Goal: Task Accomplishment & Management: Manage account settings

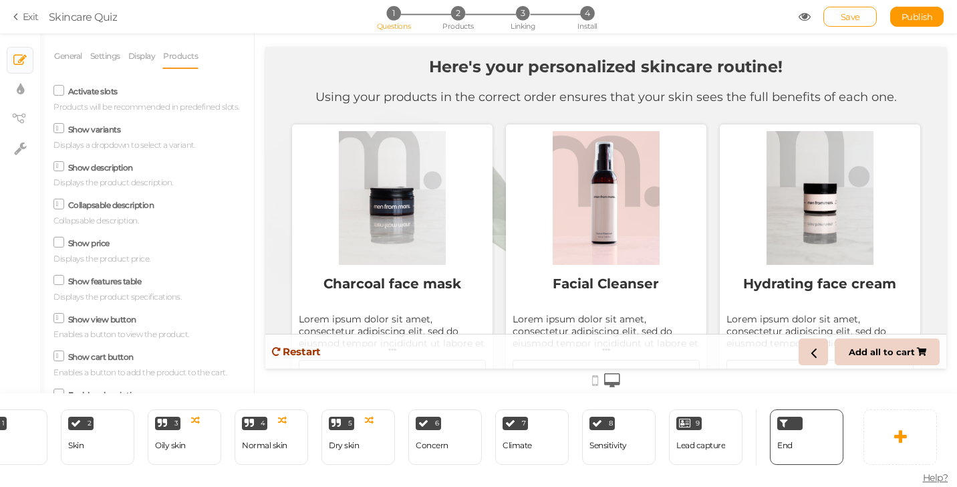
scroll to position [114, 0]
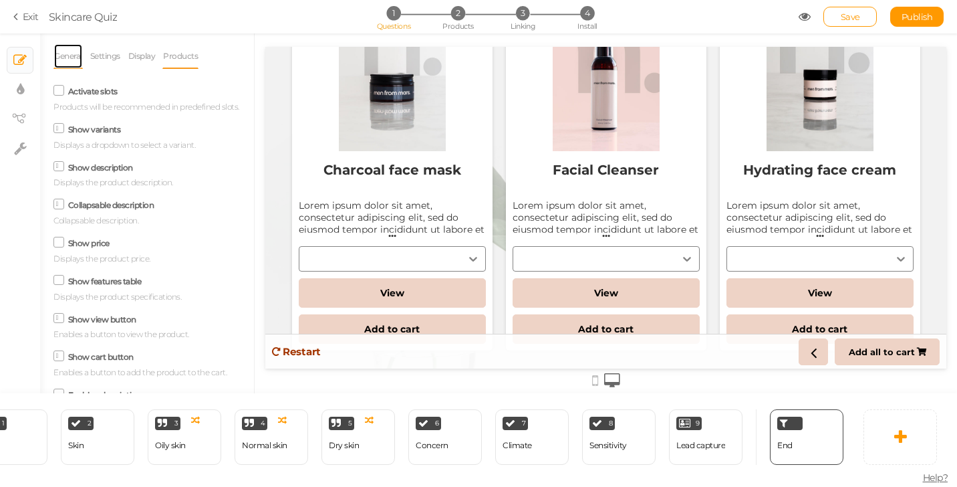
click at [72, 51] on link "General" at bounding box center [67, 55] width 29 height 25
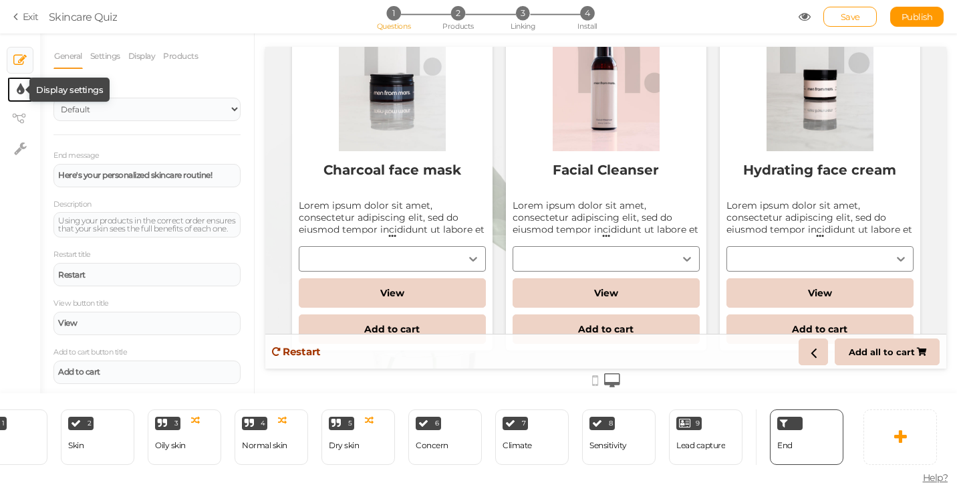
click at [23, 87] on icon at bounding box center [20, 89] width 7 height 13
select select "2"
select select "montserrat"
select select "fade"
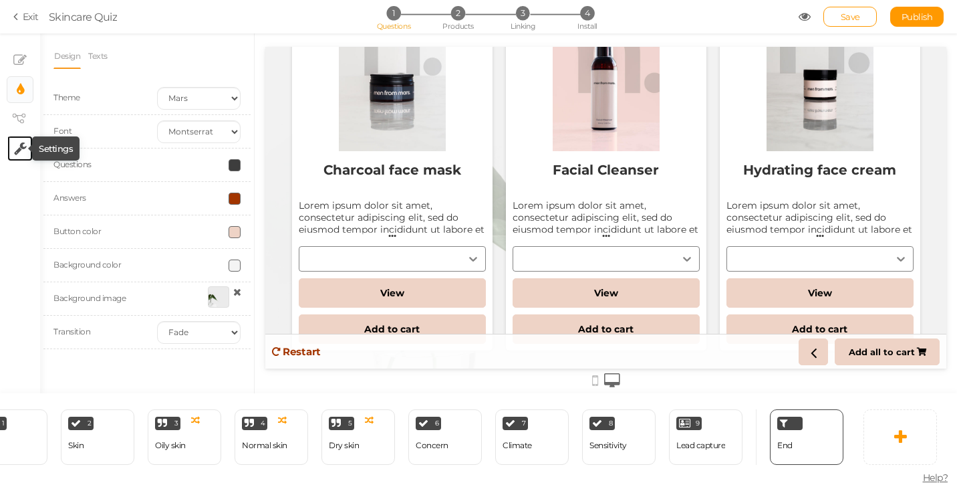
click at [21, 146] on icon at bounding box center [20, 148] width 13 height 13
select select "en"
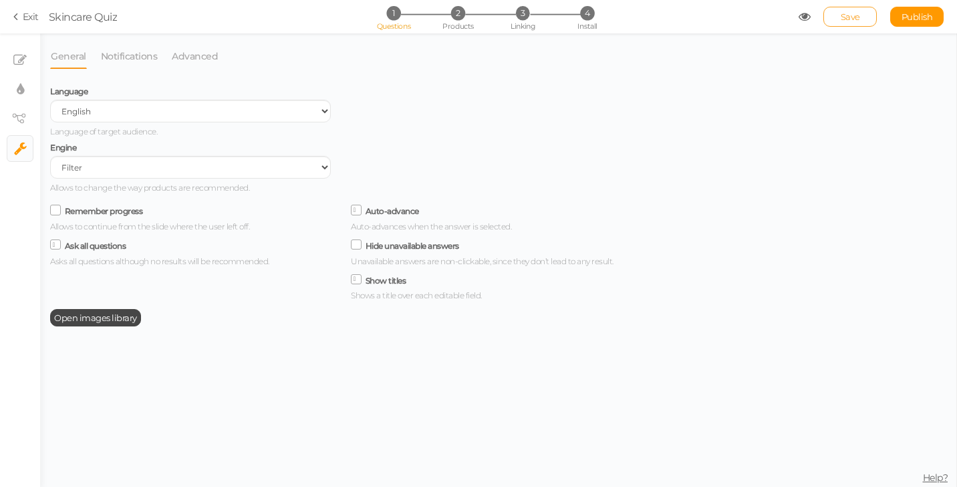
click at [856, 18] on span "Save" at bounding box center [850, 16] width 19 height 11
click at [928, 5] on section "Exit Skincare Quiz 1 Questions 2 Products 3 Linking 4 Install Save Publish View…" at bounding box center [478, 16] width 957 height 33
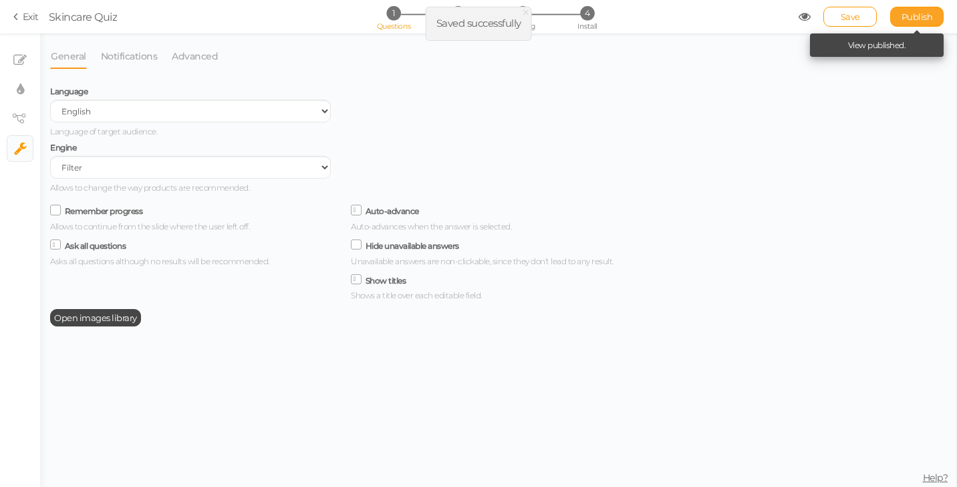
click at [916, 11] on span "Publish" at bounding box center [917, 16] width 31 height 11
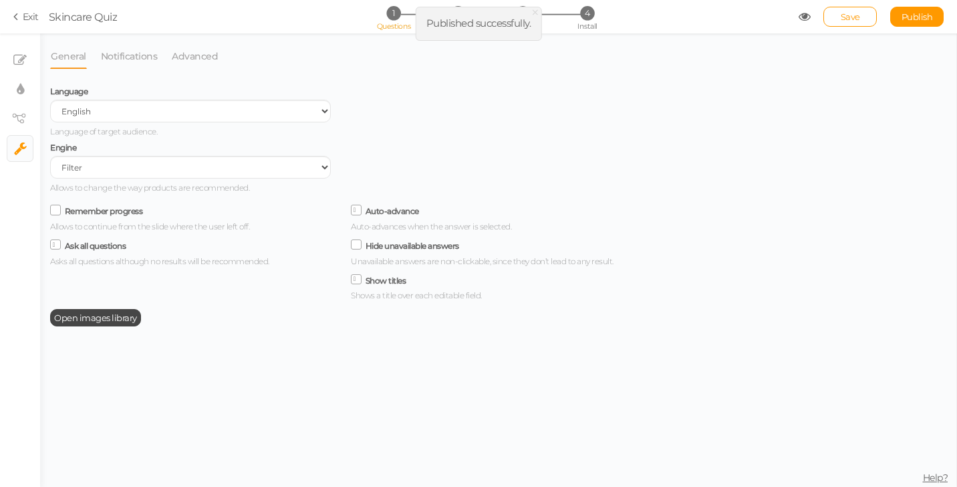
click at [16, 20] on icon at bounding box center [17, 17] width 9 height 12
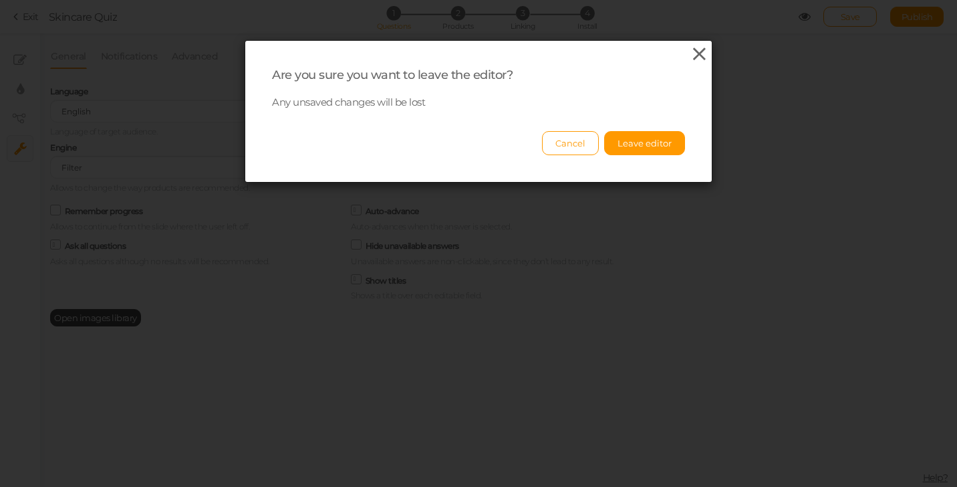
click at [703, 53] on icon at bounding box center [699, 54] width 19 height 20
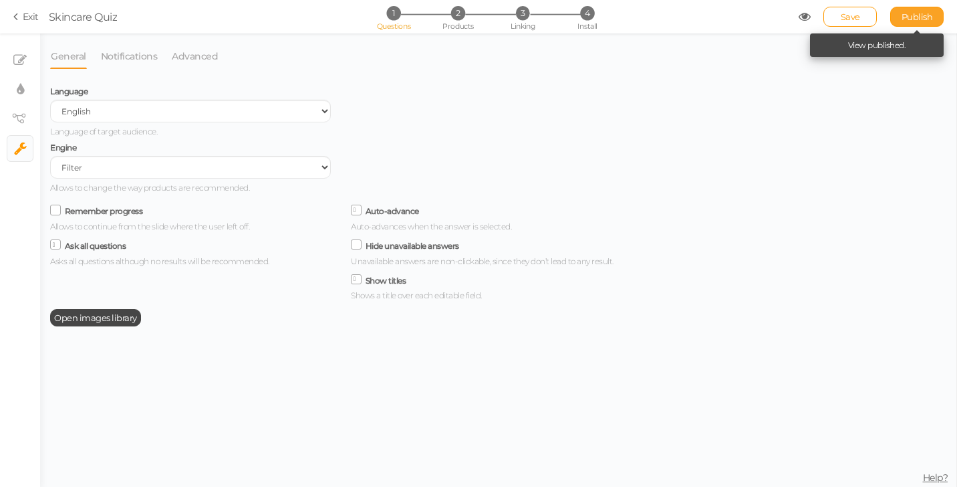
click at [906, 15] on span "Publish" at bounding box center [917, 16] width 31 height 11
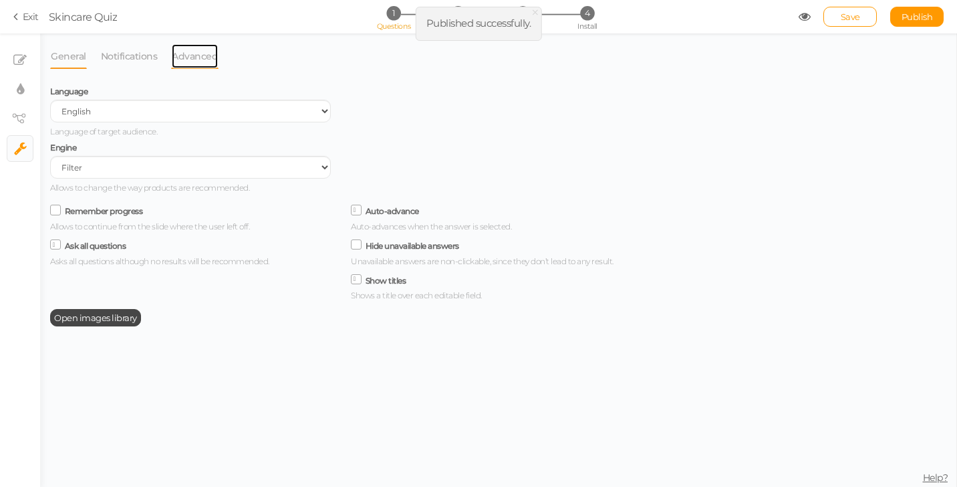
click at [186, 59] on link "Advanced" at bounding box center [194, 55] width 47 height 25
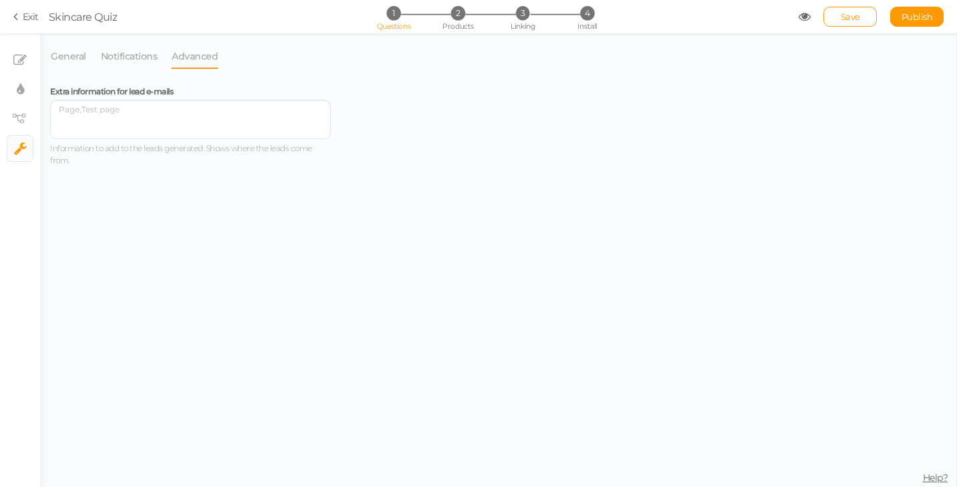
click at [35, 19] on link "Exit" at bounding box center [25, 16] width 25 height 13
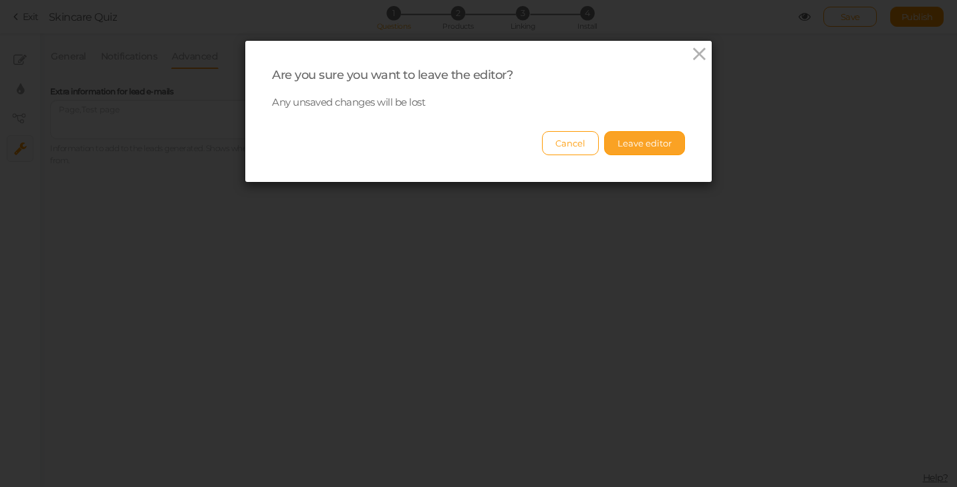
click at [648, 137] on button "Leave editor" at bounding box center [644, 143] width 81 height 24
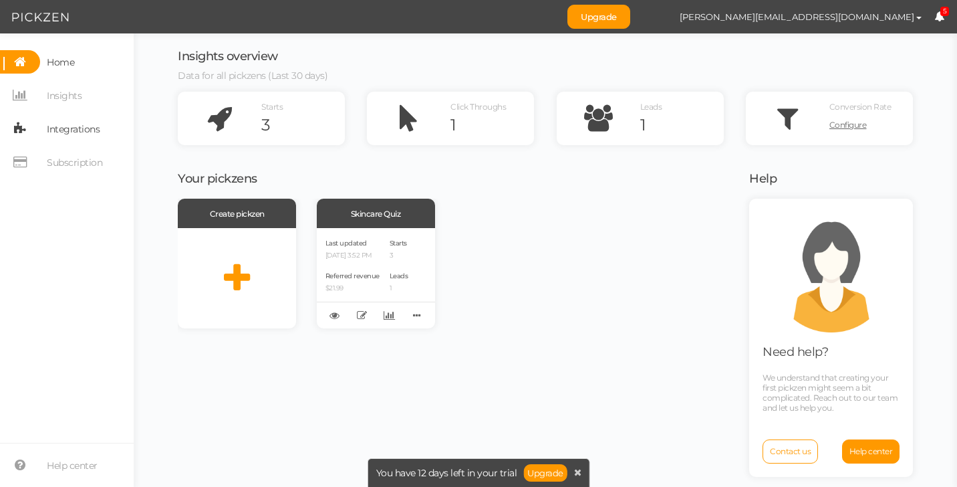
click at [75, 125] on span "Integrations" at bounding box center [73, 128] width 53 height 21
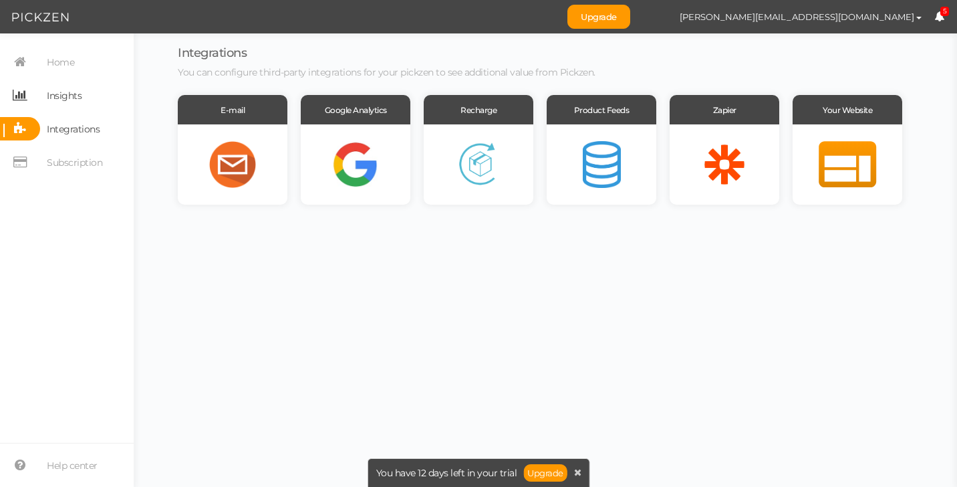
click at [60, 88] on span "Insights" at bounding box center [64, 95] width 35 height 21
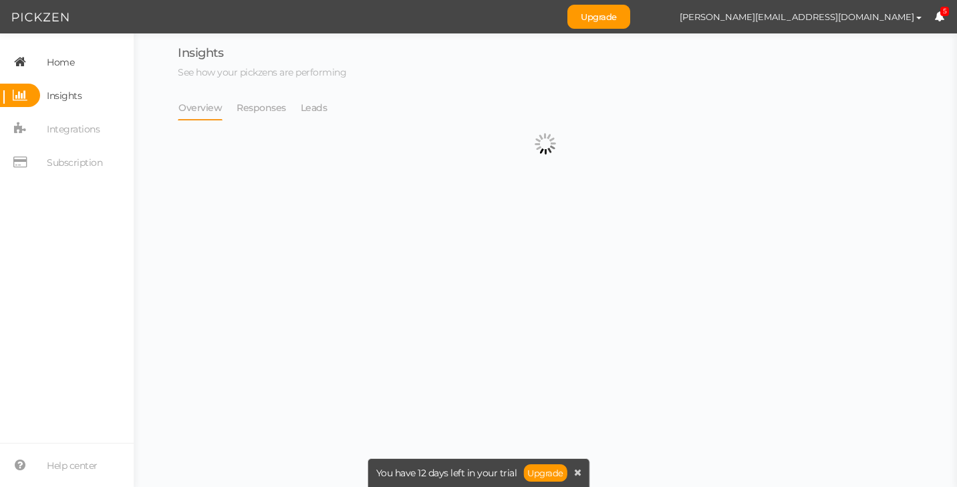
click at [66, 68] on span "Home" at bounding box center [60, 61] width 27 height 21
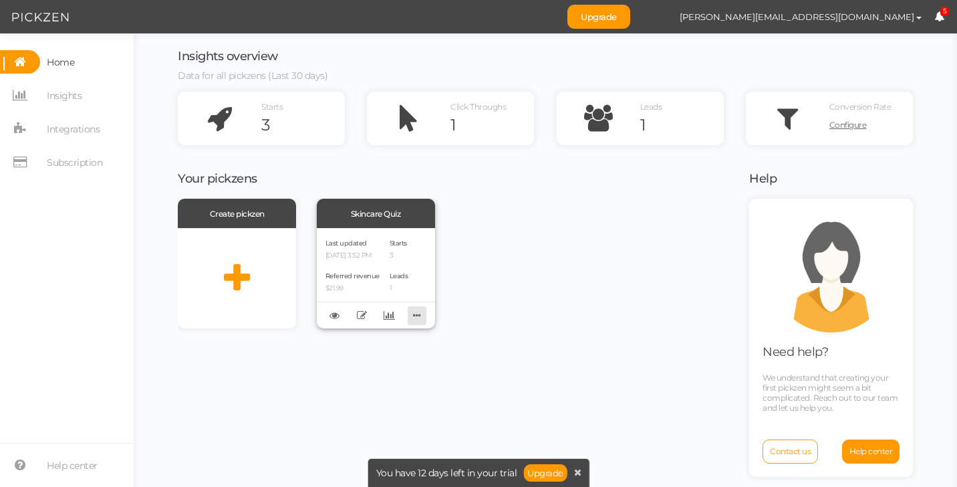
click at [412, 314] on icon at bounding box center [417, 315] width 19 height 21
click at [332, 313] on icon at bounding box center [335, 315] width 10 height 10
click at [910, 15] on span "[PERSON_NAME][EMAIL_ADDRESS][DOMAIN_NAME]" at bounding box center [797, 16] width 235 height 11
click at [886, 36] on span "Preferences" at bounding box center [878, 40] width 45 height 10
select select "Europe/[GEOGRAPHIC_DATA]"
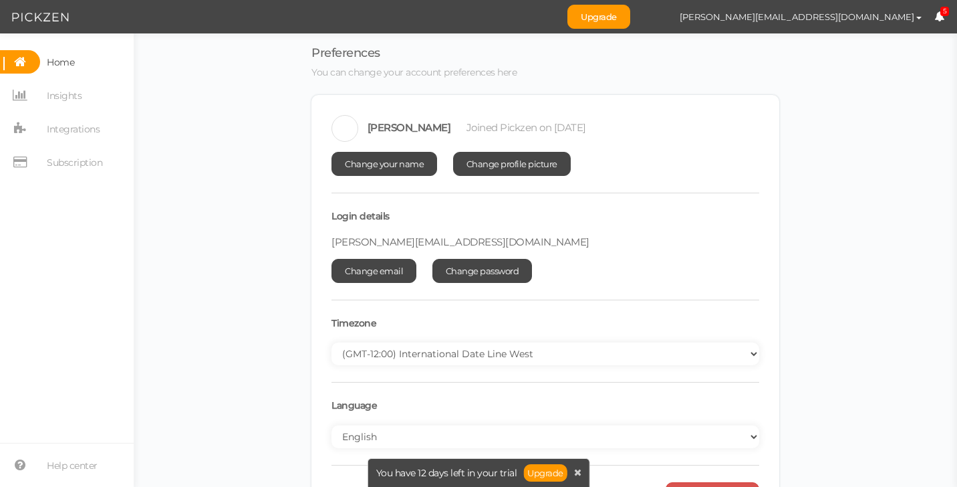
scroll to position [49, 0]
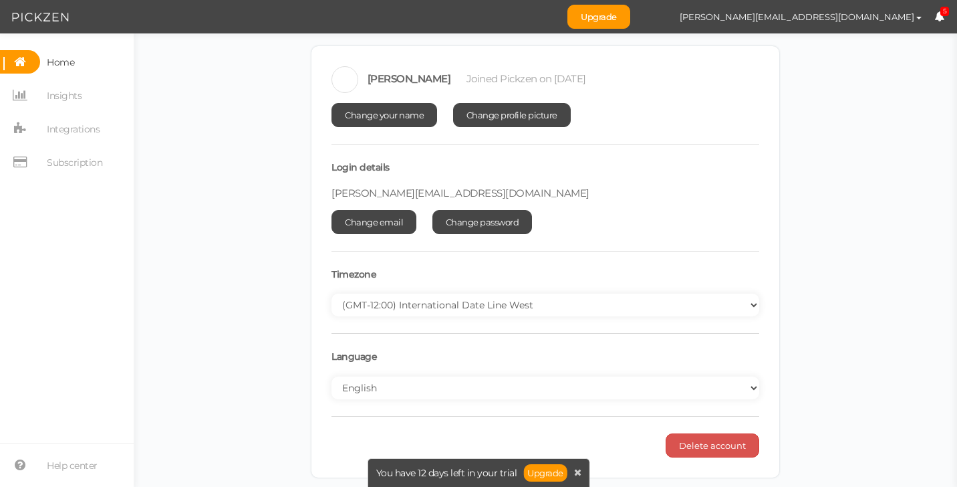
click at [30, 62] on icon at bounding box center [20, 61] width 40 height 23
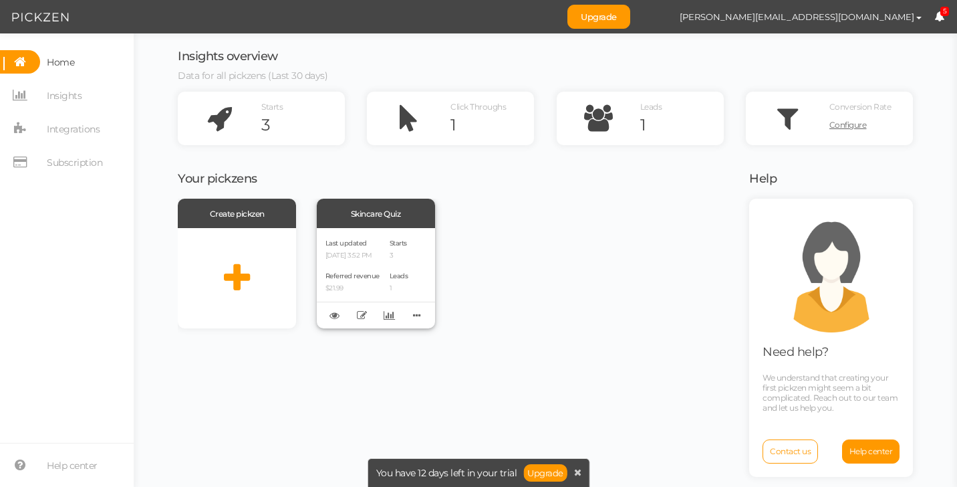
click at [363, 213] on div "Skincare Quiz" at bounding box center [376, 213] width 118 height 29
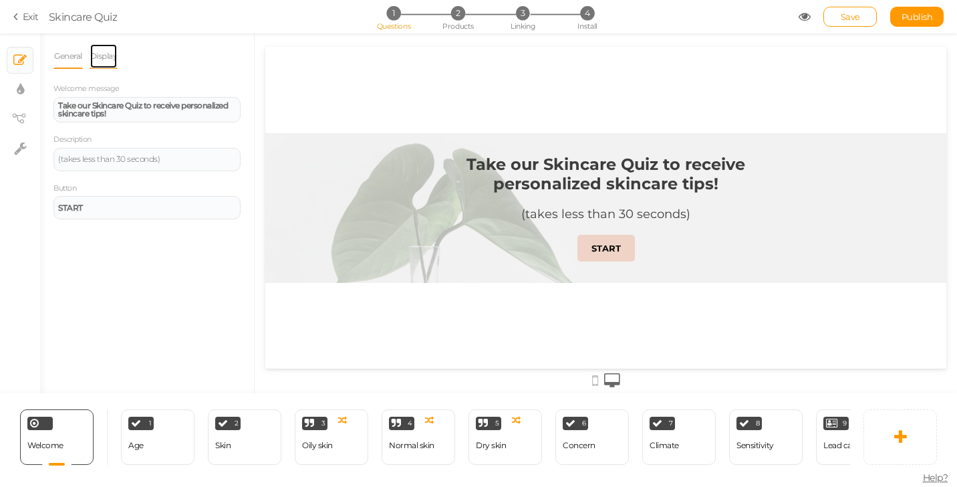
click at [111, 58] on link "Display" at bounding box center [104, 55] width 29 height 25
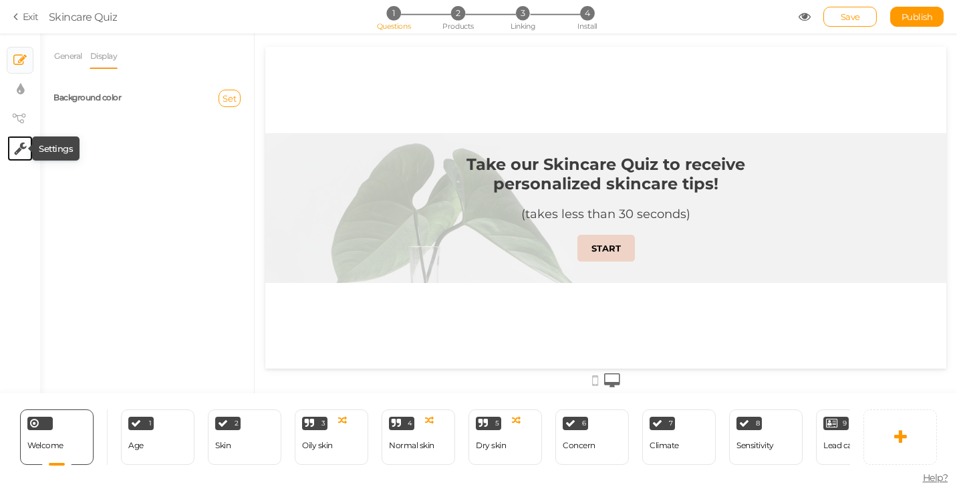
click at [21, 145] on icon at bounding box center [20, 148] width 13 height 13
select select "en"
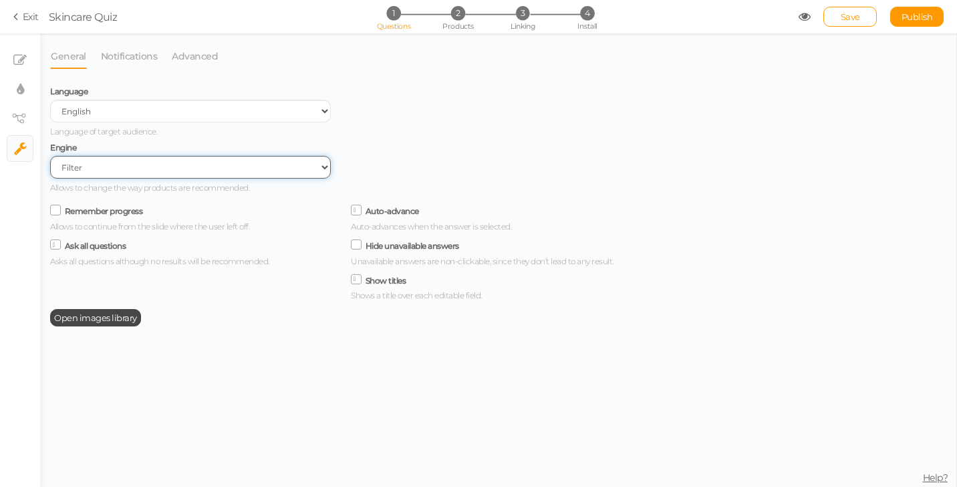
click at [164, 163] on select "Filter AI Tree No-Code Form (No products)" at bounding box center [190, 167] width 281 height 23
click at [70, 21] on div "Skincare Quiz" at bounding box center [83, 17] width 69 height 16
click at [41, 17] on section "Exit Skincare Quiz 1 Questions 2 Products 3 Linking 4 Install Save Publish View…" at bounding box center [478, 16] width 957 height 33
click at [39, 17] on section "Exit Skincare Quiz 1 Questions 2 Products 3 Linking 4 Install Save Publish View…" at bounding box center [478, 16] width 957 height 33
click at [31, 17] on link "Exit" at bounding box center [25, 16] width 25 height 13
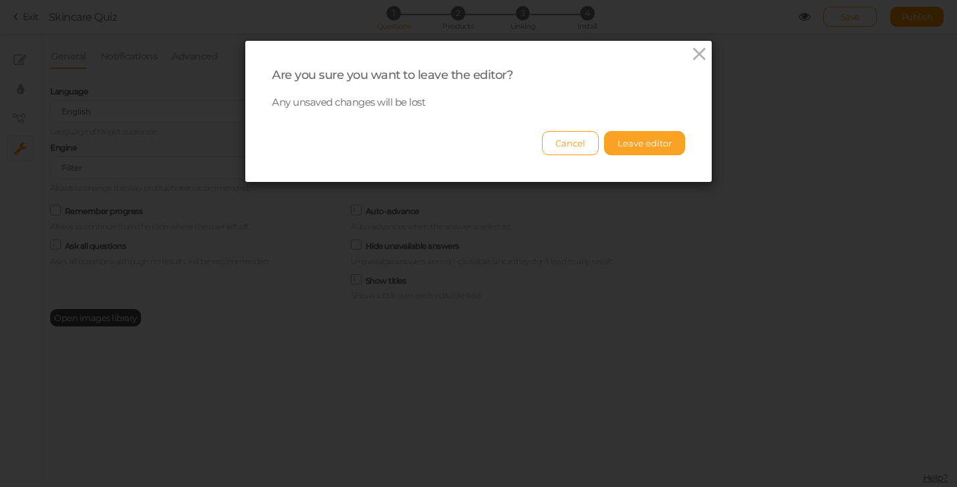
click at [628, 142] on button "Leave editor" at bounding box center [644, 143] width 81 height 24
